Goal: Information Seeking & Learning: Check status

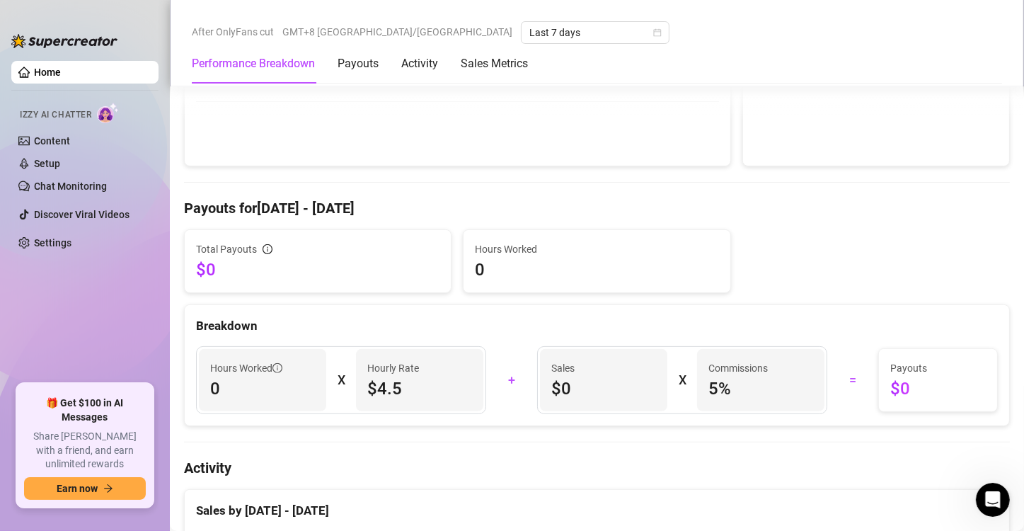
scroll to position [425, 0]
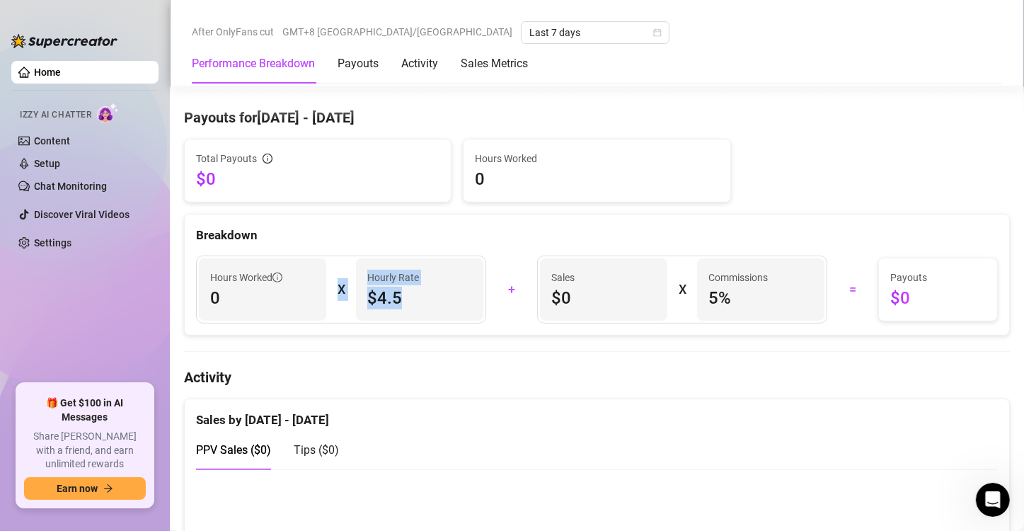
drag, startPoint x: 415, startPoint y: 296, endPoint x: 359, endPoint y: 297, distance: 56.6
click at [335, 301] on div "Hours Worked 0 X Hourly Rate $4.5" at bounding box center [341, 290] width 290 height 68
click at [258, 291] on span "0" at bounding box center [262, 298] width 105 height 23
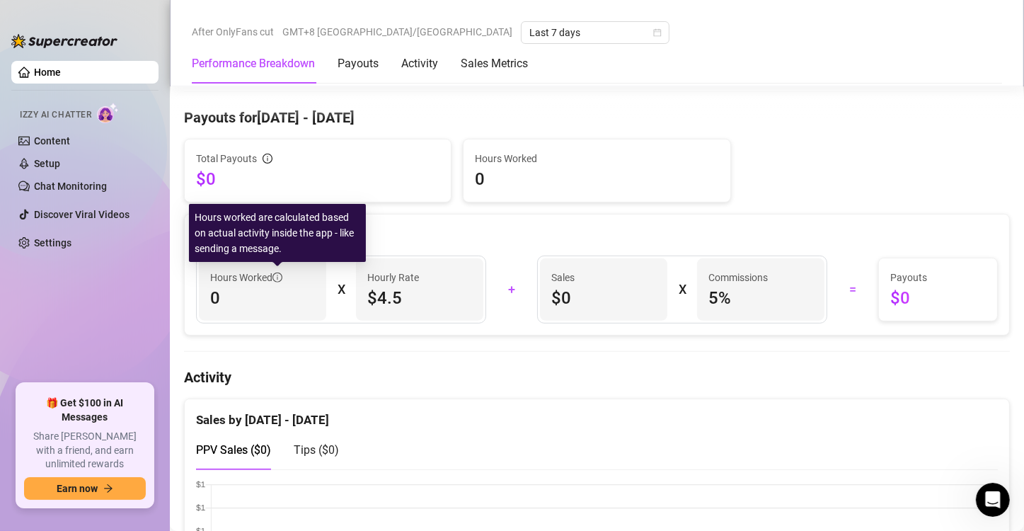
click at [424, 294] on span "$4.5" at bounding box center [419, 298] width 105 height 23
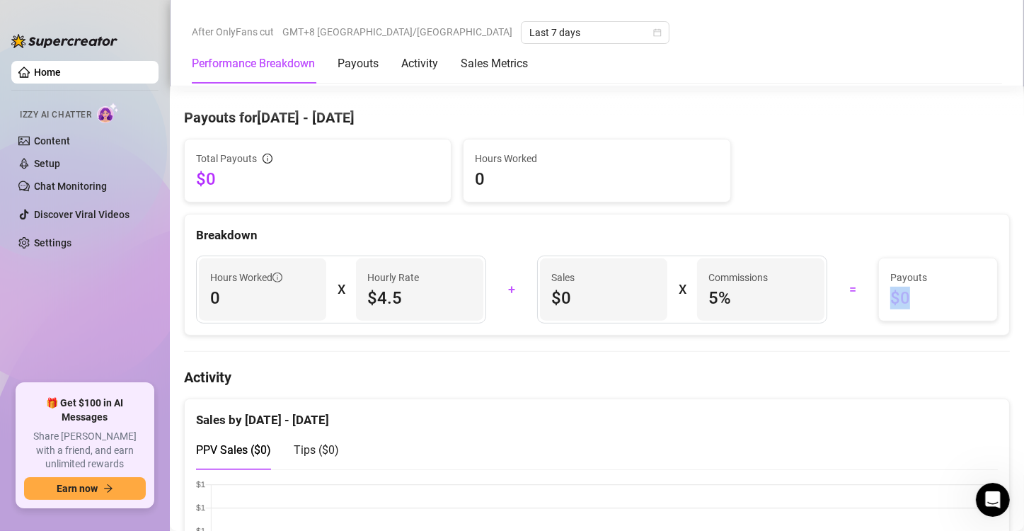
drag, startPoint x: 906, startPoint y: 297, endPoint x: 821, endPoint y: 306, distance: 85.4
click at [879, 298] on div "Payouts $0" at bounding box center [938, 289] width 118 height 62
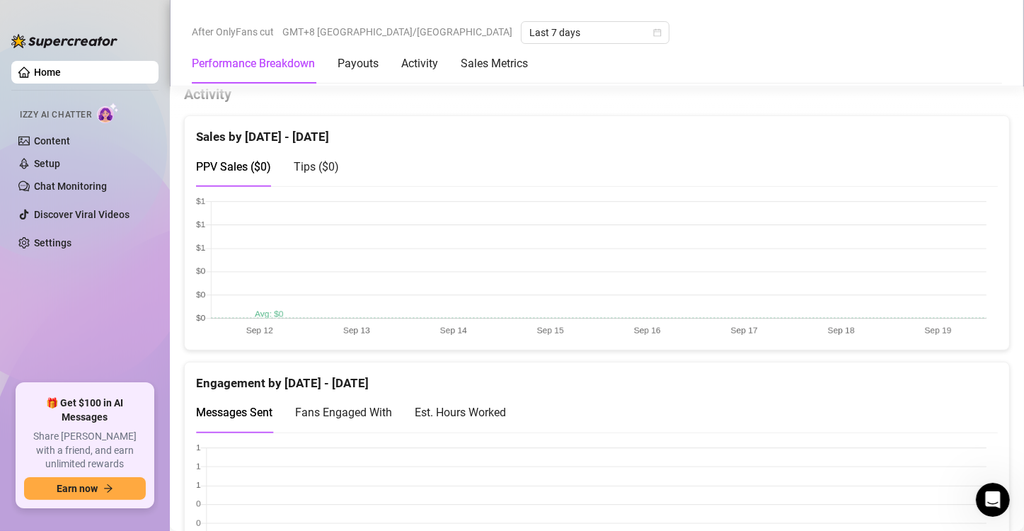
scroll to position [566, 0]
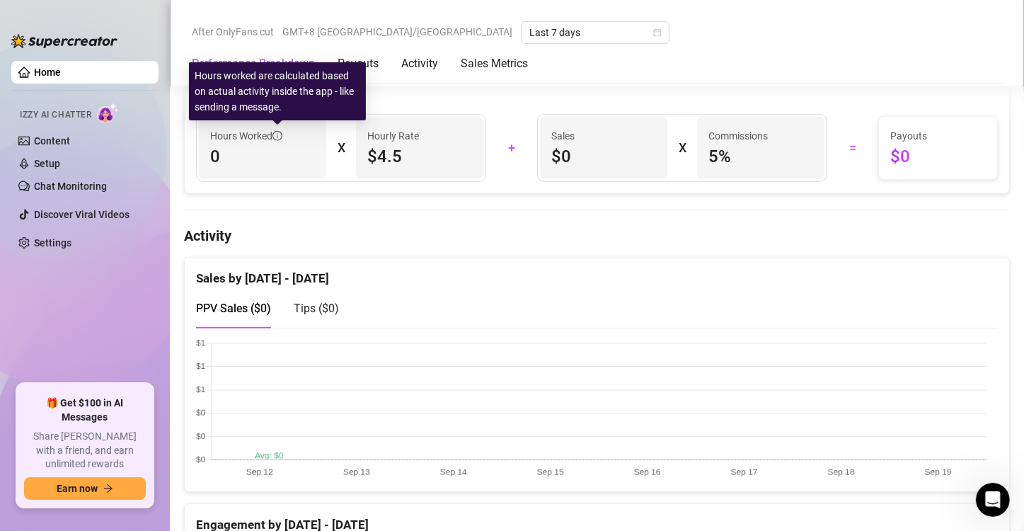
click at [278, 132] on icon "info-circle" at bounding box center [278, 136] width 10 height 10
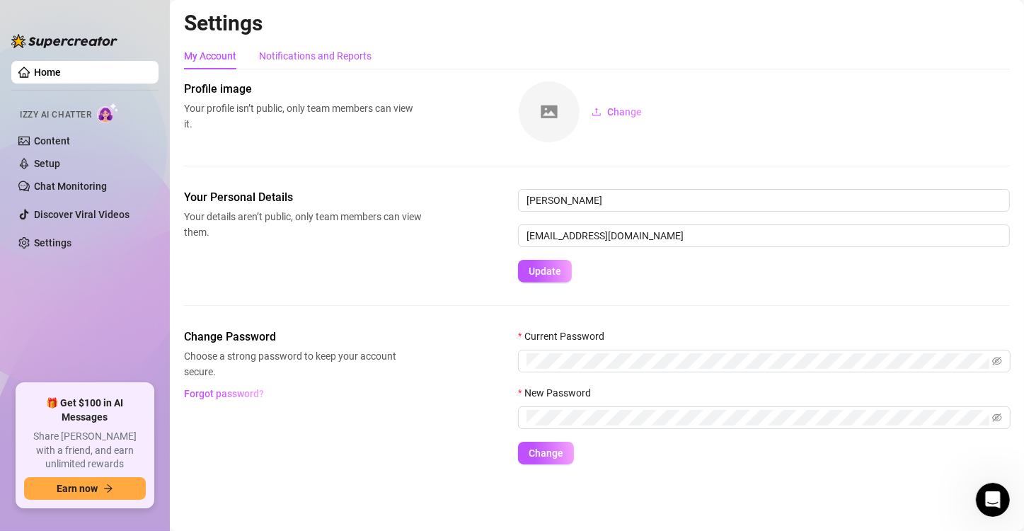
click at [316, 57] on div "Notifications and Reports" at bounding box center [315, 56] width 113 height 16
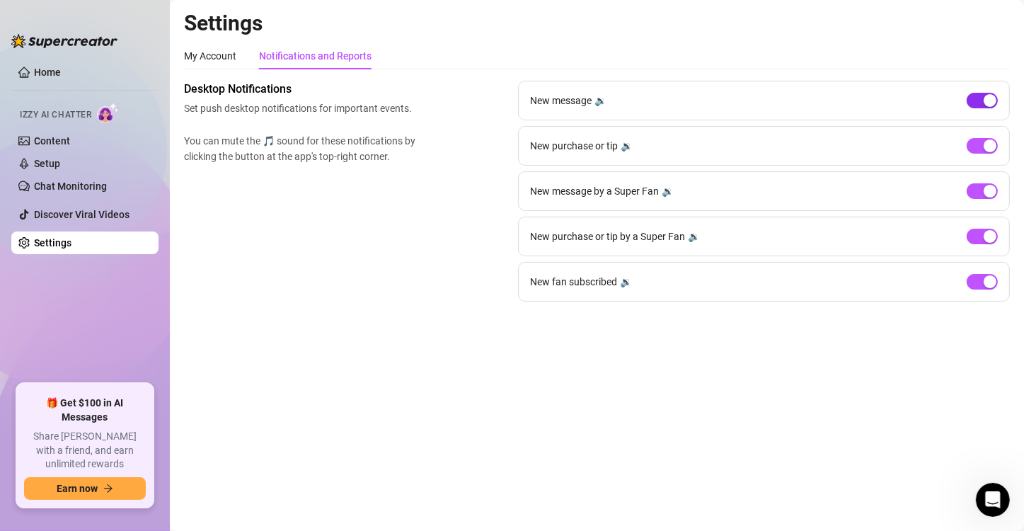
click at [983, 101] on button "button" at bounding box center [982, 101] width 31 height 16
click at [986, 280] on div "button" at bounding box center [990, 281] width 13 height 13
click at [626, 386] on main "Settings My Account Notifications and Reports Profile image Your profile isn’t …" at bounding box center [597, 265] width 854 height 531
click at [42, 67] on link "Home" at bounding box center [47, 72] width 27 height 11
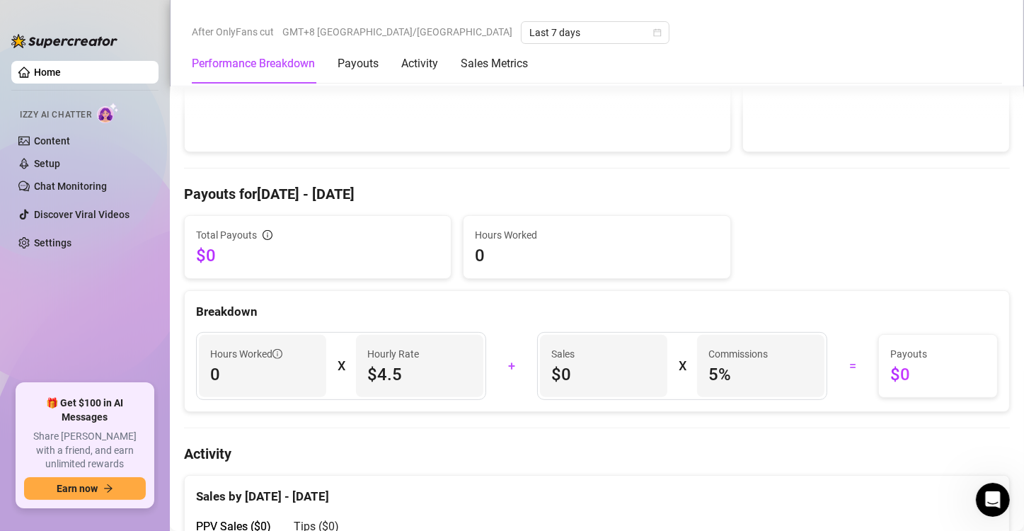
scroll to position [354, 0]
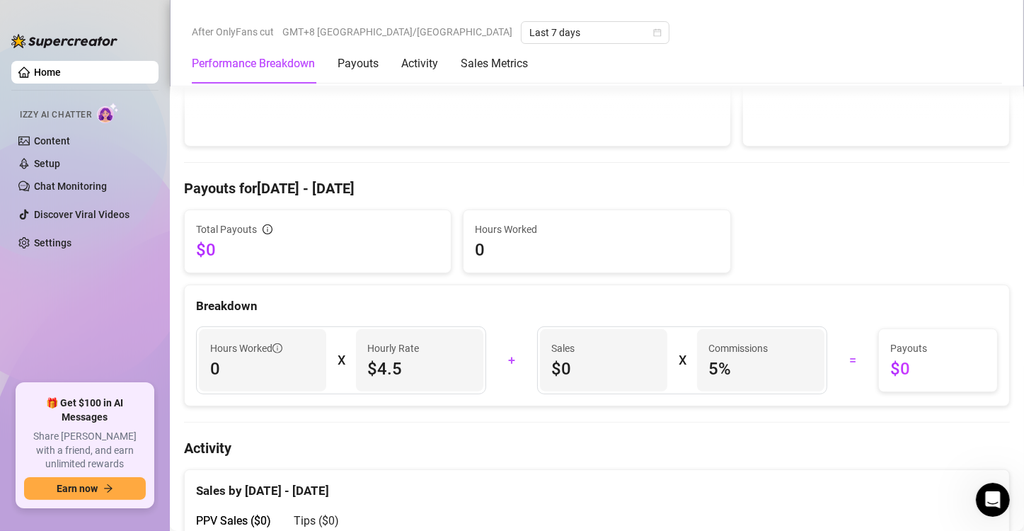
click at [415, 357] on span "$4.5" at bounding box center [419, 368] width 105 height 23
drag, startPoint x: 413, startPoint y: 359, endPoint x: 375, endPoint y: 362, distance: 38.4
click at [375, 362] on span "$4.5" at bounding box center [419, 368] width 105 height 23
click at [420, 363] on span "$4.5" at bounding box center [419, 368] width 105 height 23
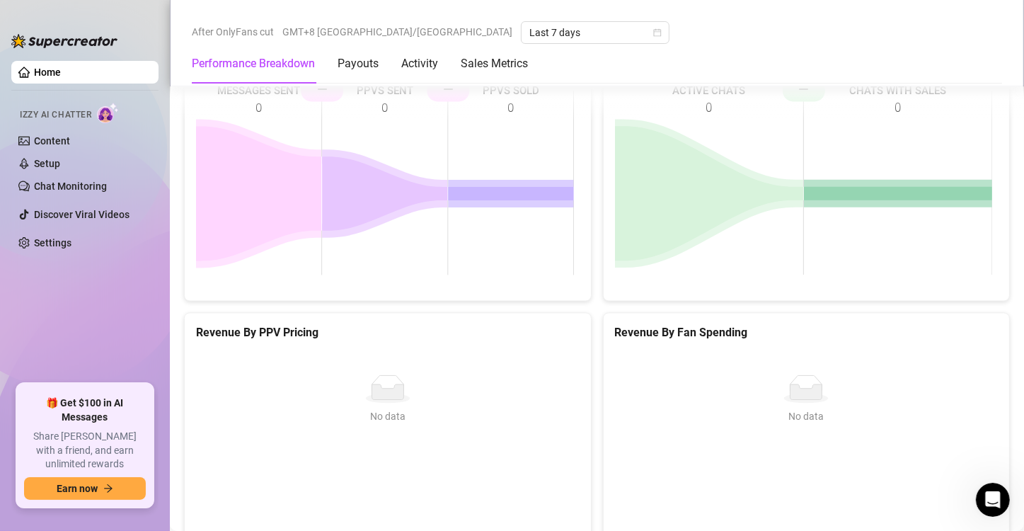
scroll to position [2795, 0]
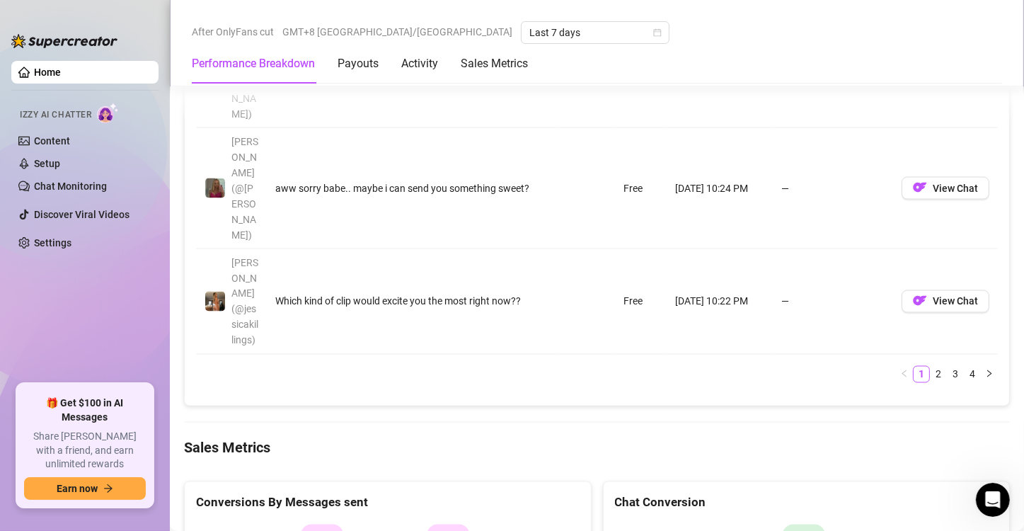
scroll to position [2087, 0]
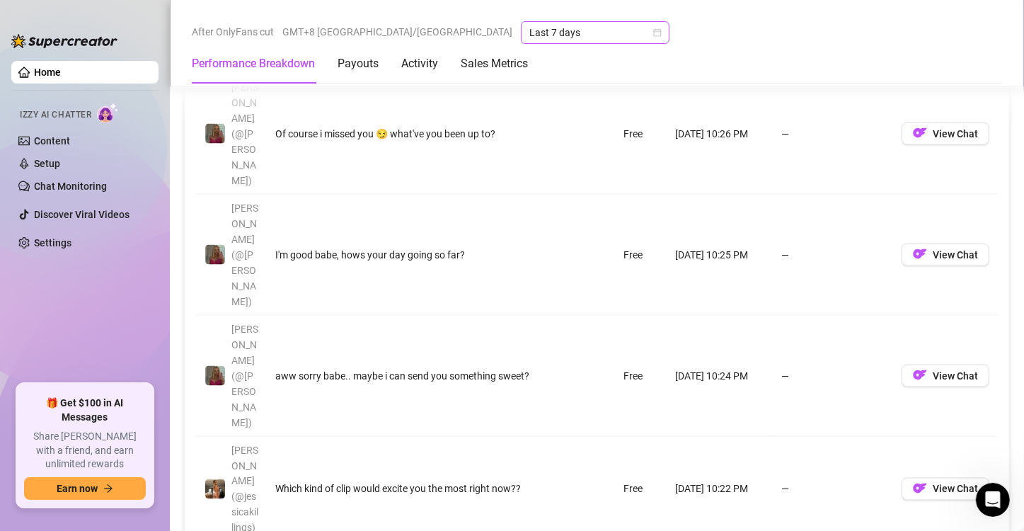
click at [529, 40] on span "Last 7 days" at bounding box center [595, 32] width 132 height 21
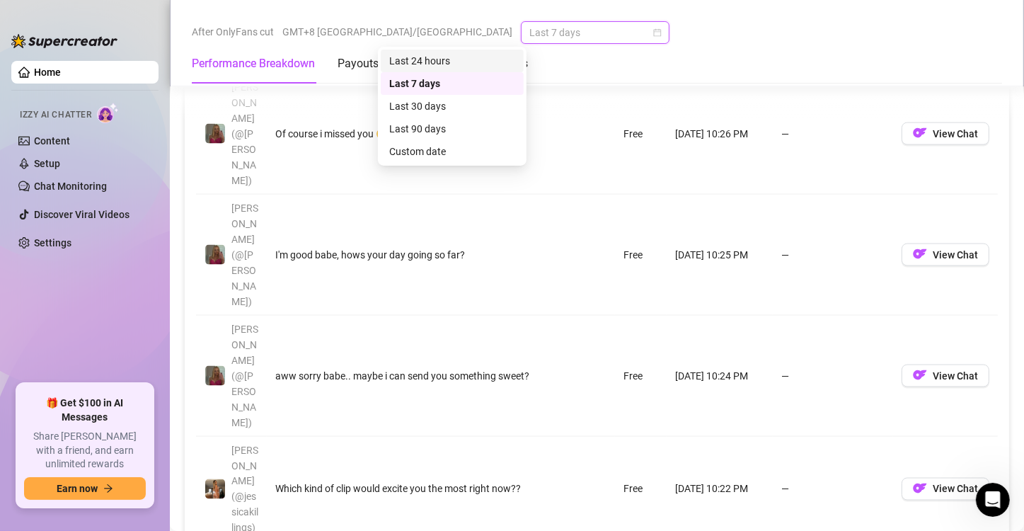
click at [453, 68] on div "Last 24 hours" at bounding box center [452, 61] width 126 height 16
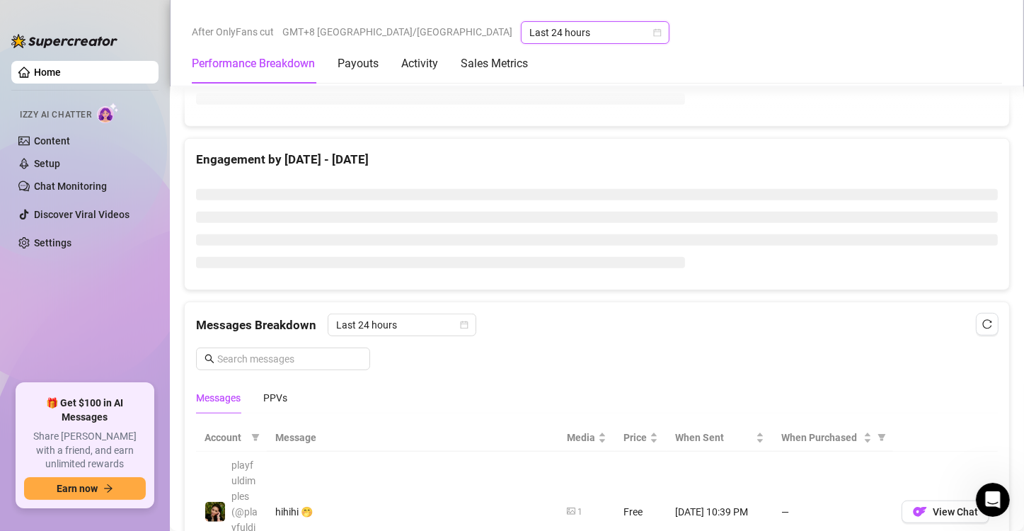
scroll to position [745, 0]
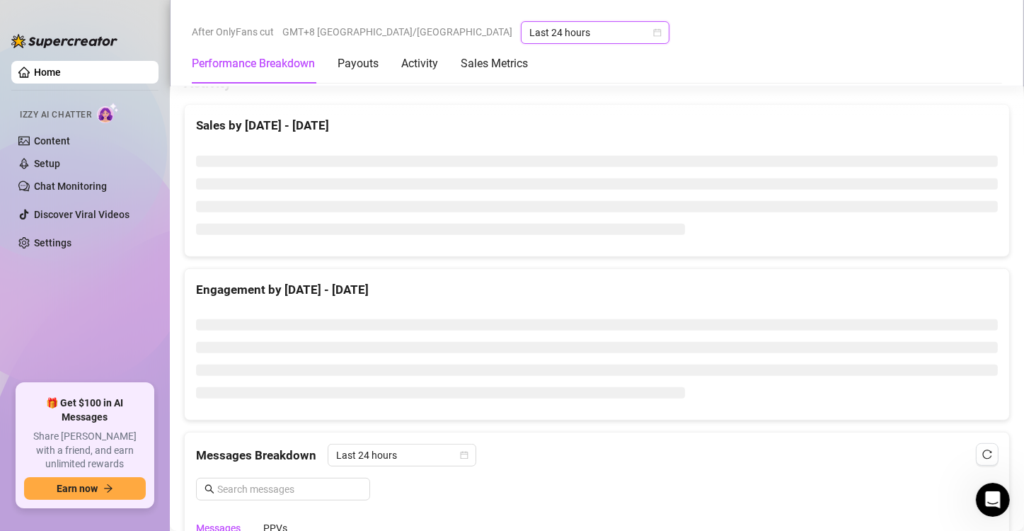
click at [61, 116] on span "Izzy AI Chatter" at bounding box center [55, 114] width 71 height 13
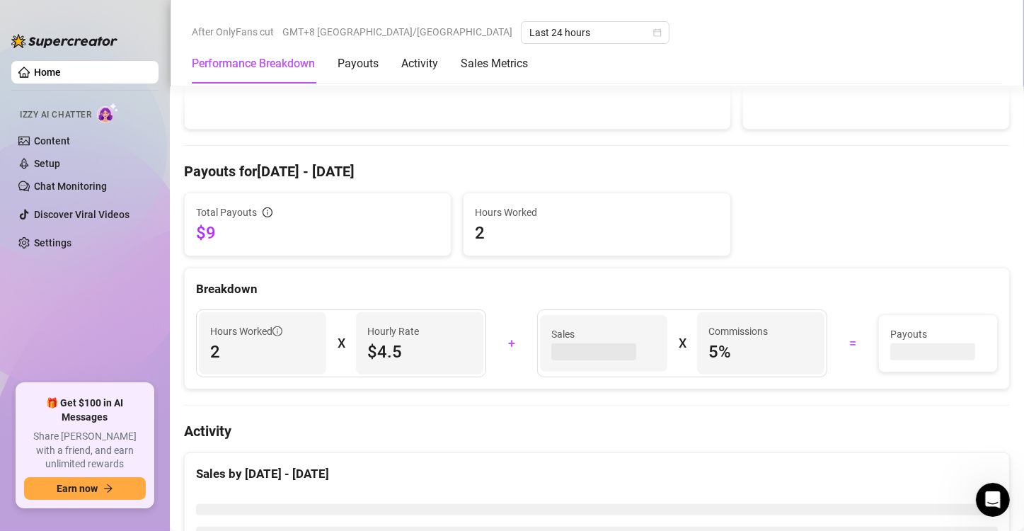
scroll to position [391, 0]
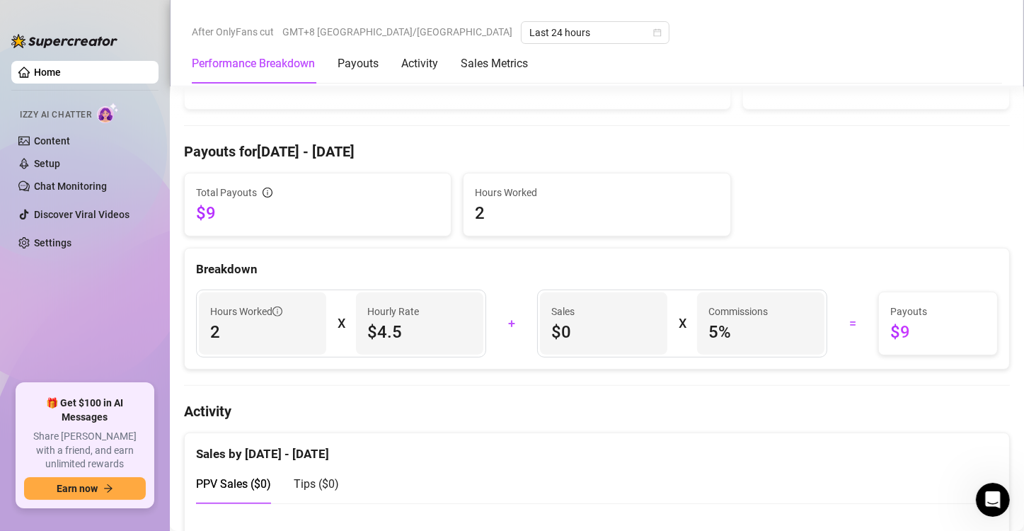
click at [581, 329] on span "$0" at bounding box center [603, 332] width 105 height 23
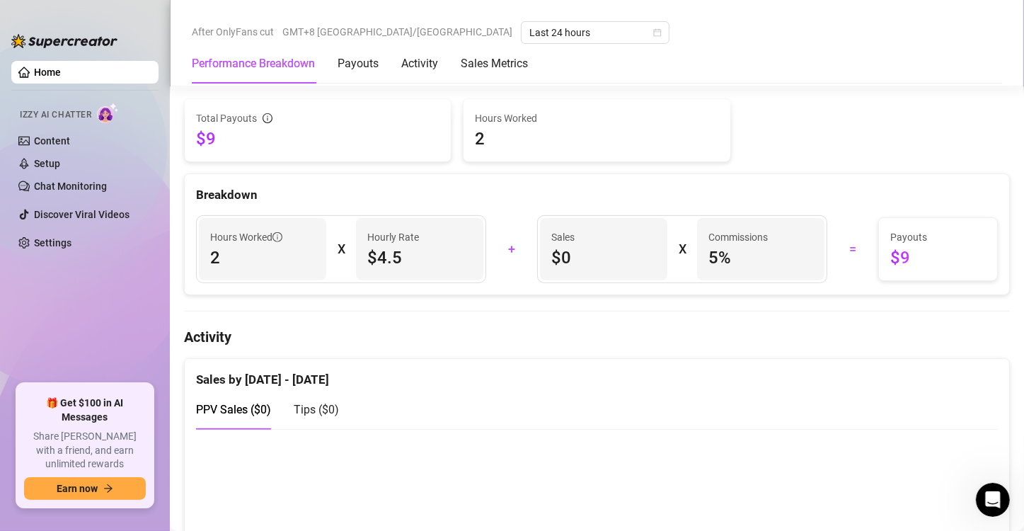
scroll to position [462, 0]
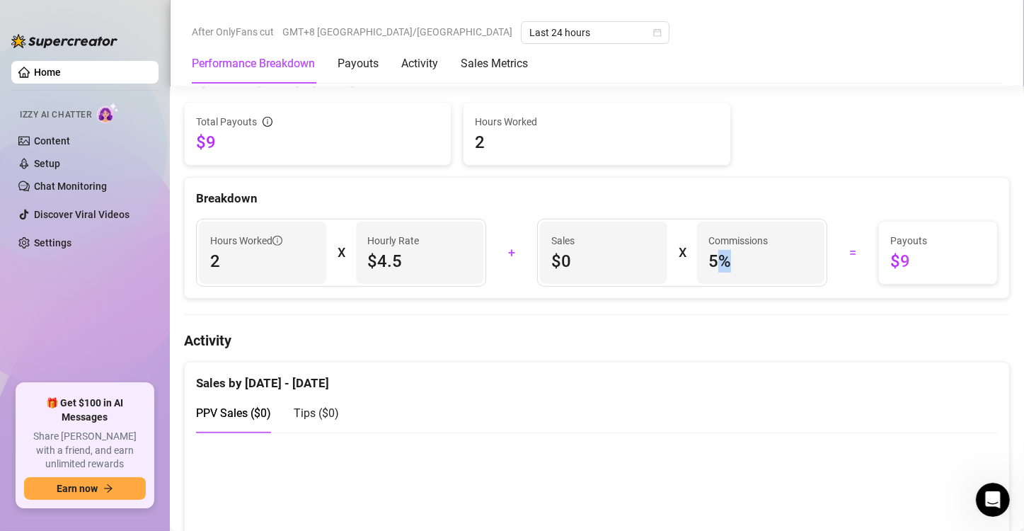
drag, startPoint x: 721, startPoint y: 258, endPoint x: 712, endPoint y: 259, distance: 9.2
click at [712, 259] on span "5 %" at bounding box center [761, 261] width 105 height 23
click at [744, 263] on span "5 %" at bounding box center [761, 261] width 105 height 23
drag, startPoint x: 908, startPoint y: 258, endPoint x: 894, endPoint y: 256, distance: 14.3
click at [890, 256] on span "$9" at bounding box center [938, 261] width 96 height 23
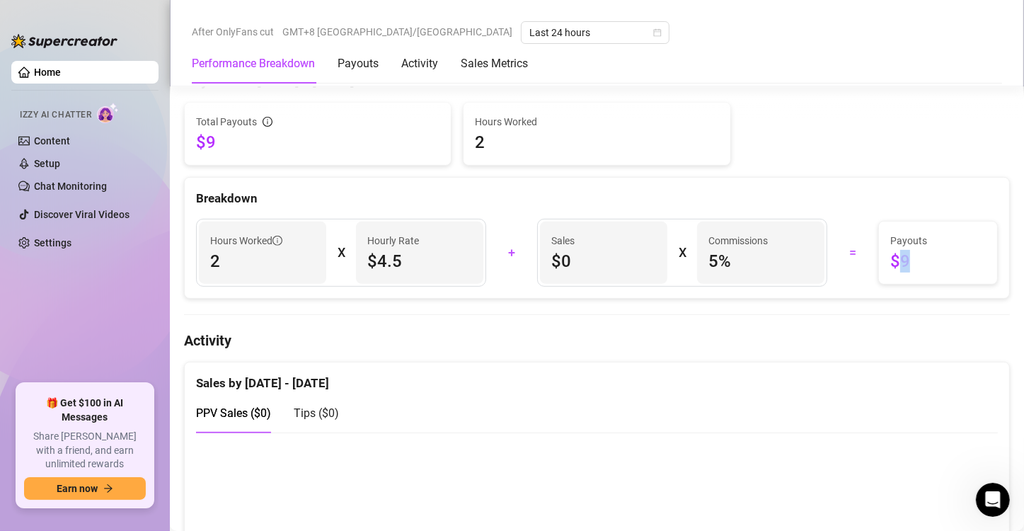
click at [914, 258] on span "$9" at bounding box center [938, 261] width 96 height 23
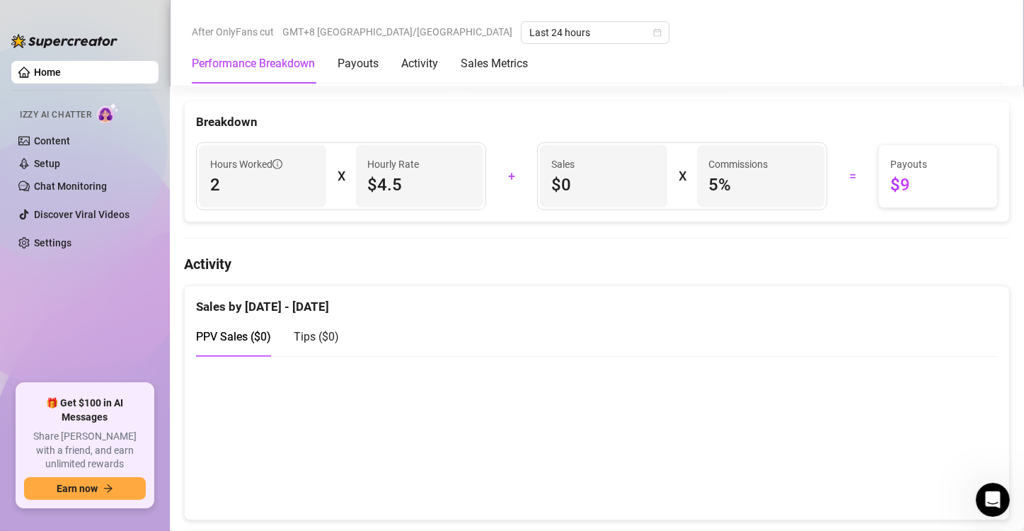
scroll to position [532, 0]
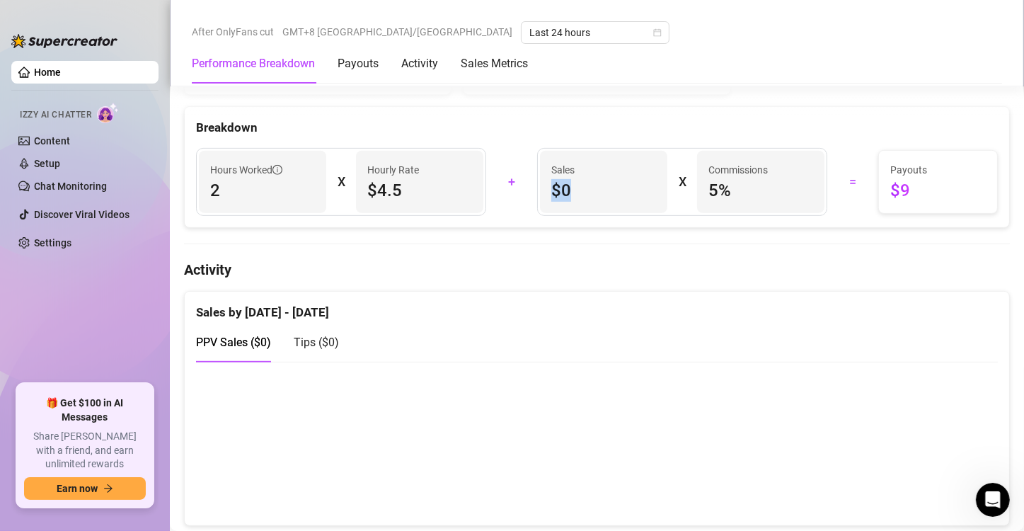
drag, startPoint x: 571, startPoint y: 194, endPoint x: 557, endPoint y: 192, distance: 13.6
click at [551, 190] on span "$0" at bounding box center [603, 190] width 105 height 23
click at [575, 191] on span "$0" at bounding box center [603, 190] width 105 height 23
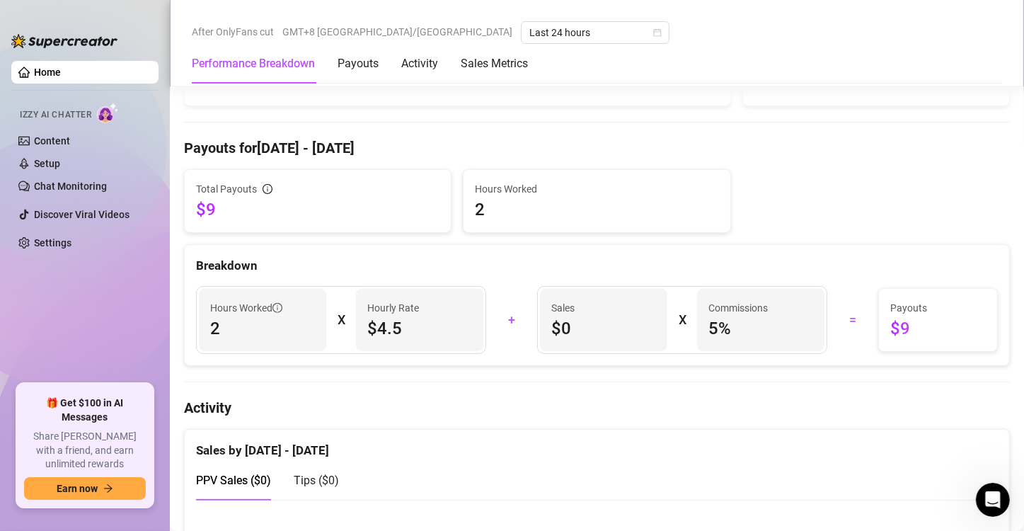
scroll to position [391, 0]
